Goal: Browse casually

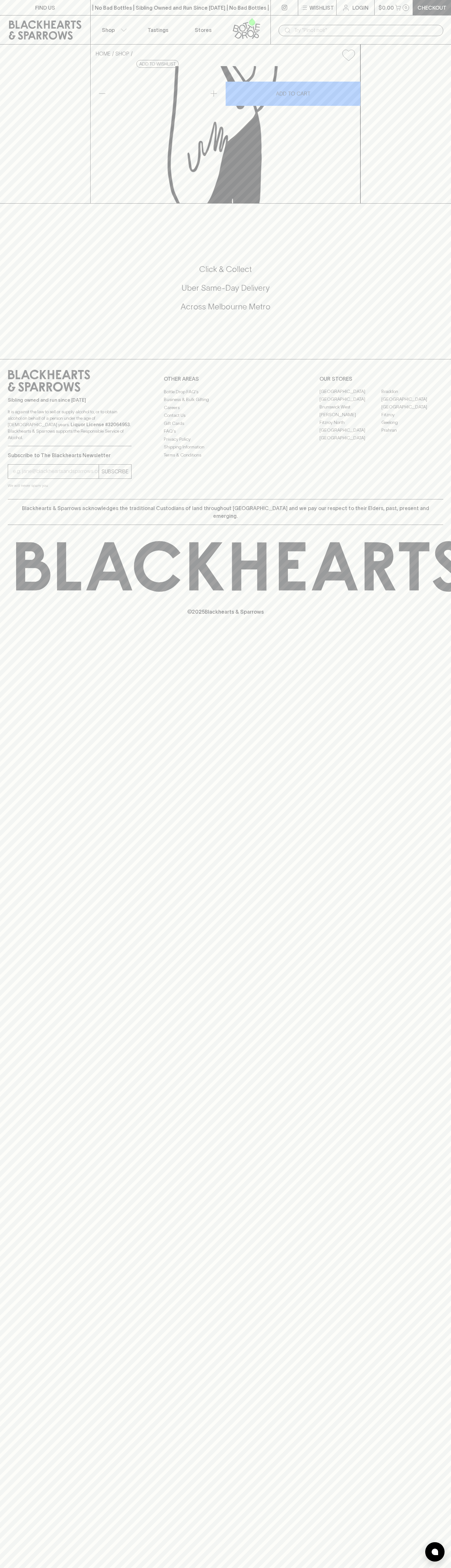
click at [17, 21] on icon at bounding box center [45, 29] width 73 height 19
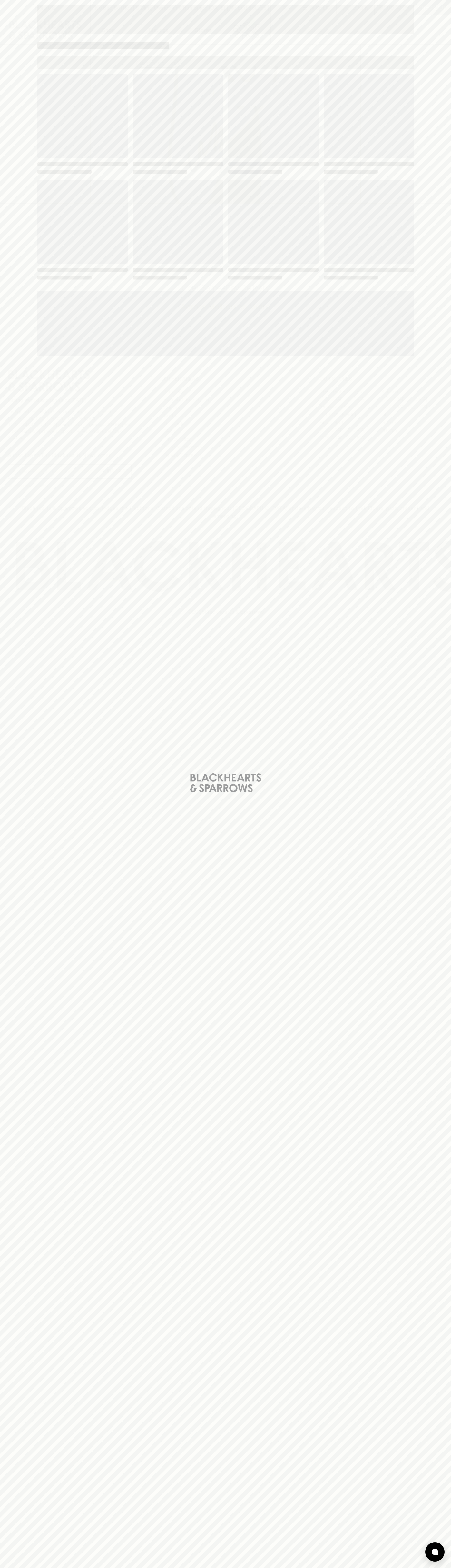
click at [437, 1440] on div "Loading" at bounding box center [226, 784] width 451 height 1568
click at [218, 1568] on html "FIND US | No Bad Bottles | Sibling Owned and Run Since [DATE] | No Bad Bottles …" at bounding box center [226, 784] width 451 height 1568
click at [11, 880] on div "Loading" at bounding box center [226, 784] width 451 height 1568
